Goal: Book appointment/travel/reservation

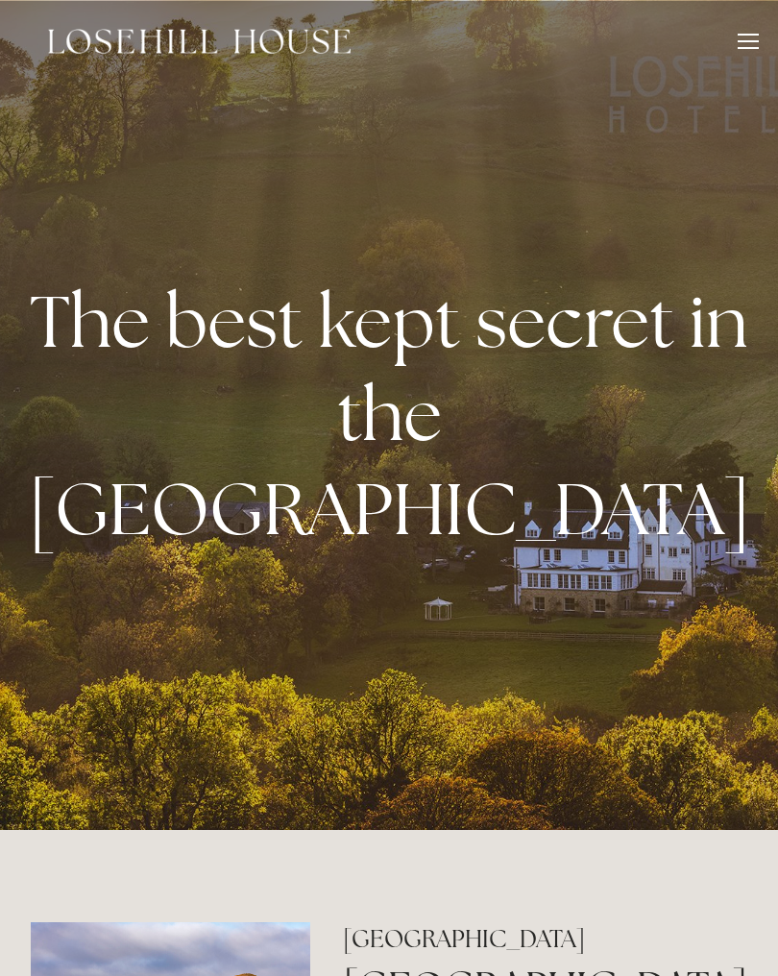
click at [756, 36] on div at bounding box center [748, 44] width 21 height 21
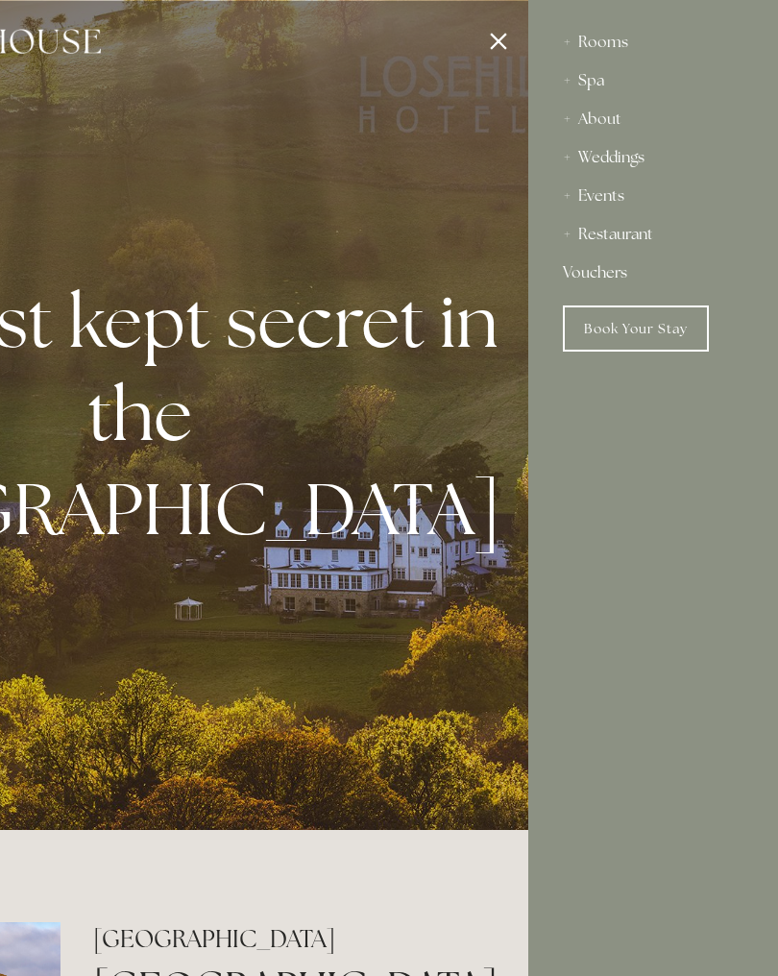
click at [602, 83] on div "Spa" at bounding box center [653, 81] width 181 height 38
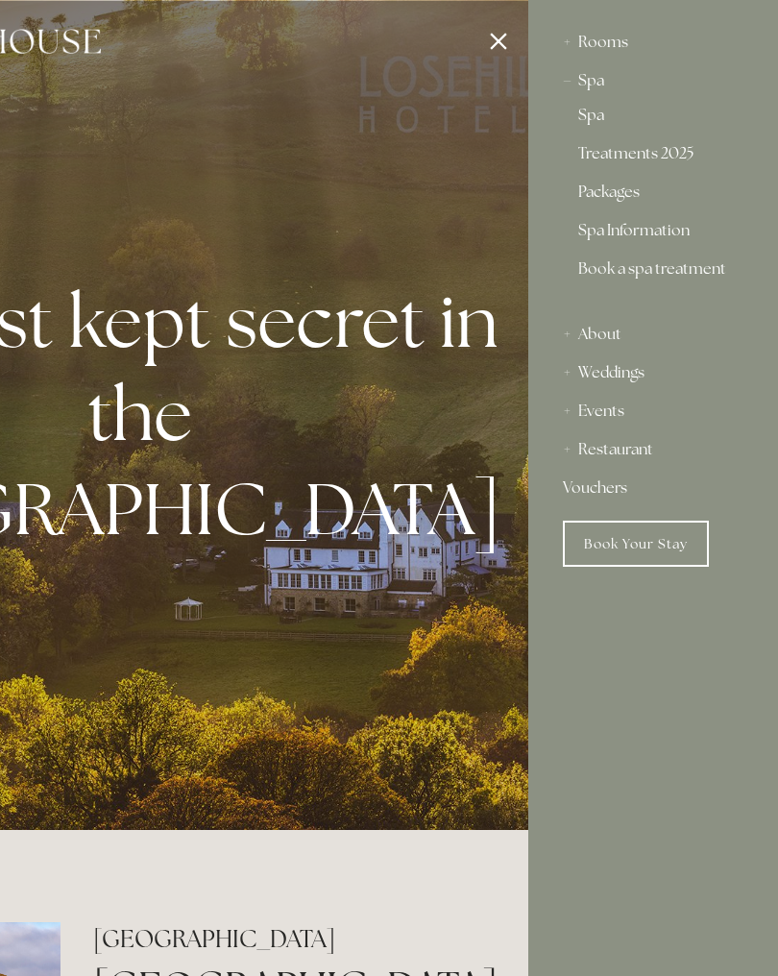
click at [633, 195] on link "Packages" at bounding box center [654, 196] width 150 height 23
click at [604, 37] on div "Rooms" at bounding box center [653, 42] width 181 height 38
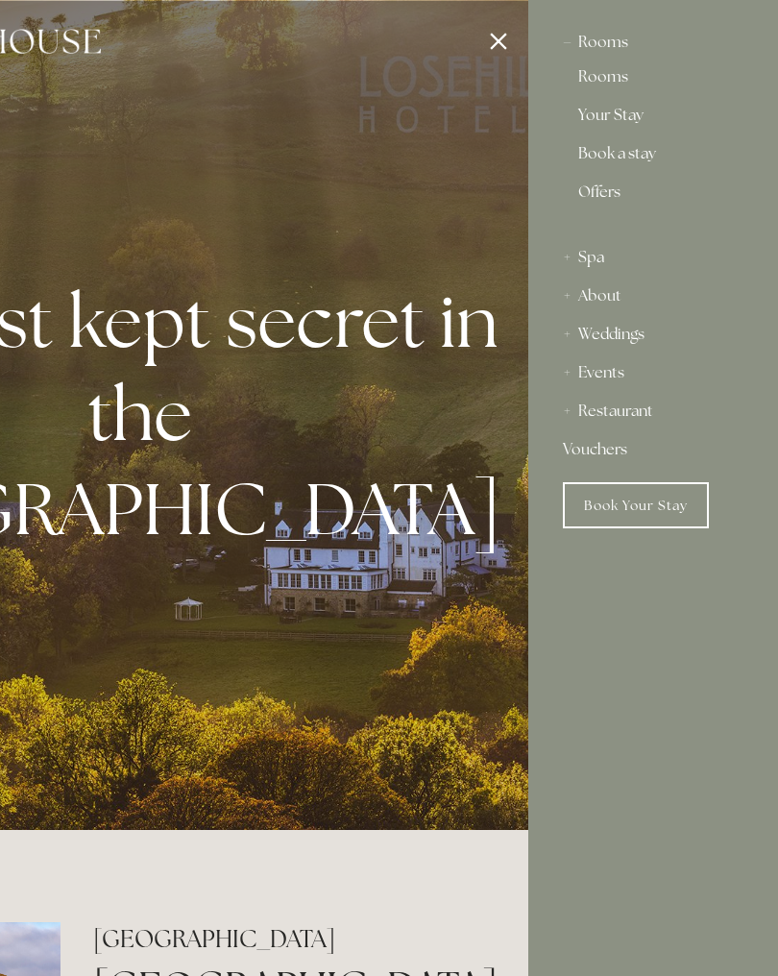
click at [602, 49] on div "Rooms" at bounding box center [653, 42] width 181 height 38
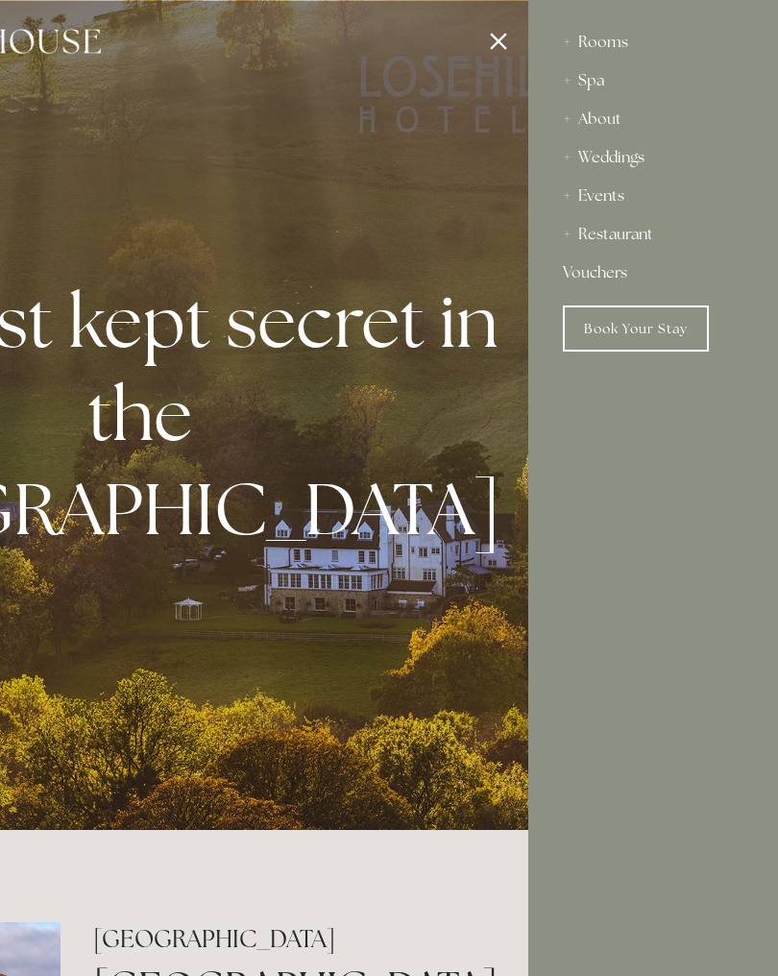
click at [656, 334] on link "Book Your Stay" at bounding box center [636, 329] width 146 height 46
